Goal: Check status: Check status

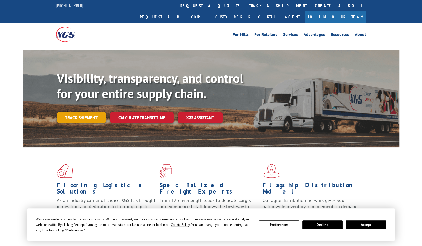
click at [90, 112] on link "Track shipment" at bounding box center [81, 117] width 49 height 11
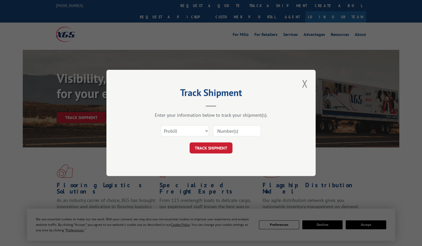
click at [240, 131] on input at bounding box center [237, 130] width 48 height 11
paste input "XGSI"
click at [203, 127] on div "Select category... Probill BOL PO XGSI" at bounding box center [211, 130] width 157 height 17
paste input "2818398"
click at [218, 133] on input "2818398" at bounding box center [237, 130] width 48 height 11
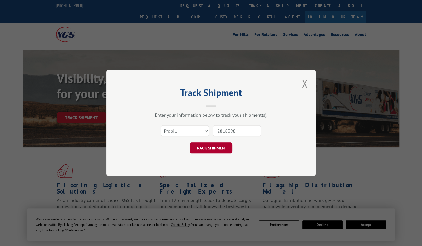
type input "2818398"
click at [203, 148] on button "TRACK SHIPMENT" at bounding box center [211, 147] width 43 height 11
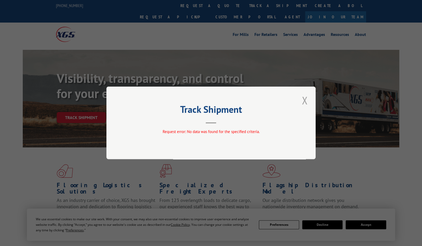
click at [309, 101] on button "Close modal" at bounding box center [305, 100] width 9 height 14
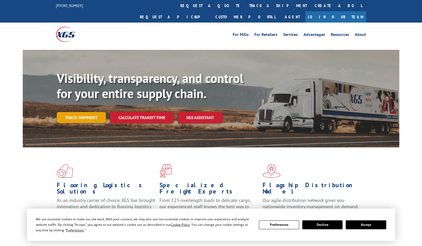
click at [69, 112] on link "Track shipment" at bounding box center [81, 117] width 49 height 11
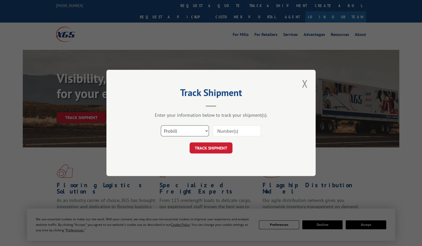
click at [186, 130] on select "Select category... Probill BOL PO" at bounding box center [185, 130] width 48 height 11
select select "bol"
click at [161, 125] on select "Select category... Probill BOL PO" at bounding box center [185, 130] width 48 height 11
click at [227, 131] on input at bounding box center [237, 130] width 48 height 11
paste input "2818398"
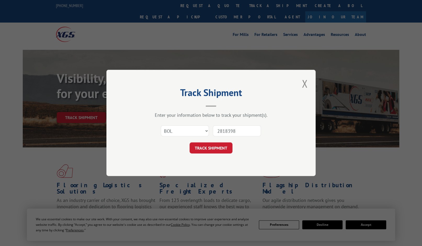
type input "2818398"
click button "TRACK SHIPMENT" at bounding box center [211, 147] width 43 height 11
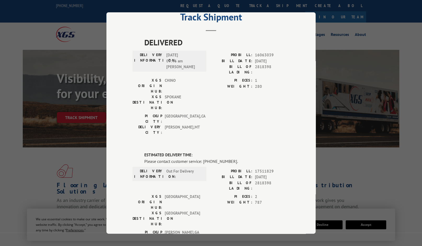
scroll to position [52, 0]
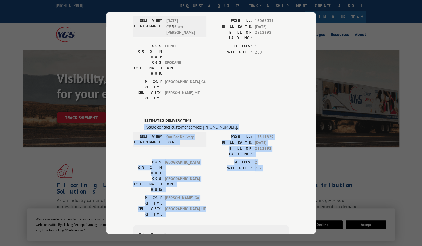
drag, startPoint x: 141, startPoint y: 101, endPoint x: 199, endPoint y: 165, distance: 86.8
click at [199, 166] on div "ESTIMATED DELIVERY TIME: Please contact customer service: [PHONE_NUMBER]. DELIV…" at bounding box center [211, 207] width 157 height 178
drag, startPoint x: 199, startPoint y: 165, endPoint x: 201, endPoint y: 163, distance: 3.4
copy div "Please contact customer service: [PHONE_NUMBER]. DELIVERY INFORMATION: Out For …"
